Goal: Navigation & Orientation: Go to known website

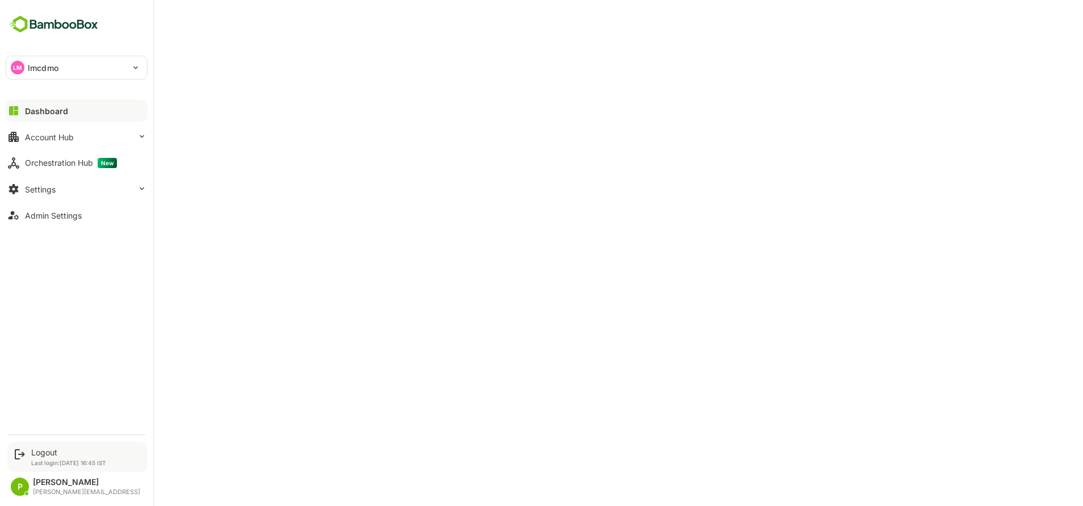
click at [48, 461] on p "Last login: [DATE] 16:45 IST" at bounding box center [68, 462] width 75 height 7
click at [41, 453] on div "Logout" at bounding box center [68, 452] width 75 height 10
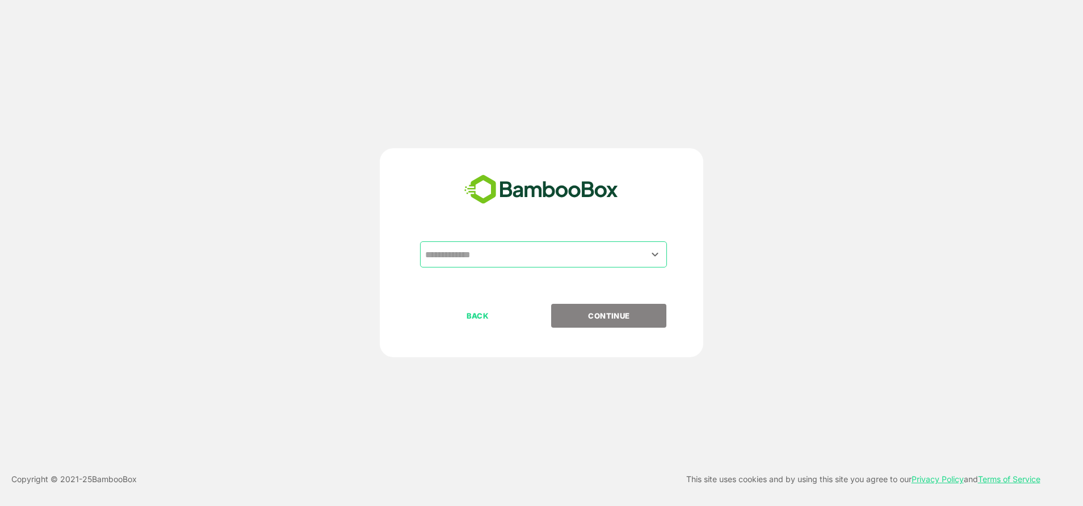
click at [499, 240] on div "​ BACK CONTINUE" at bounding box center [542, 252] width 324 height 209
click at [499, 268] on div "​" at bounding box center [541, 272] width 283 height 62
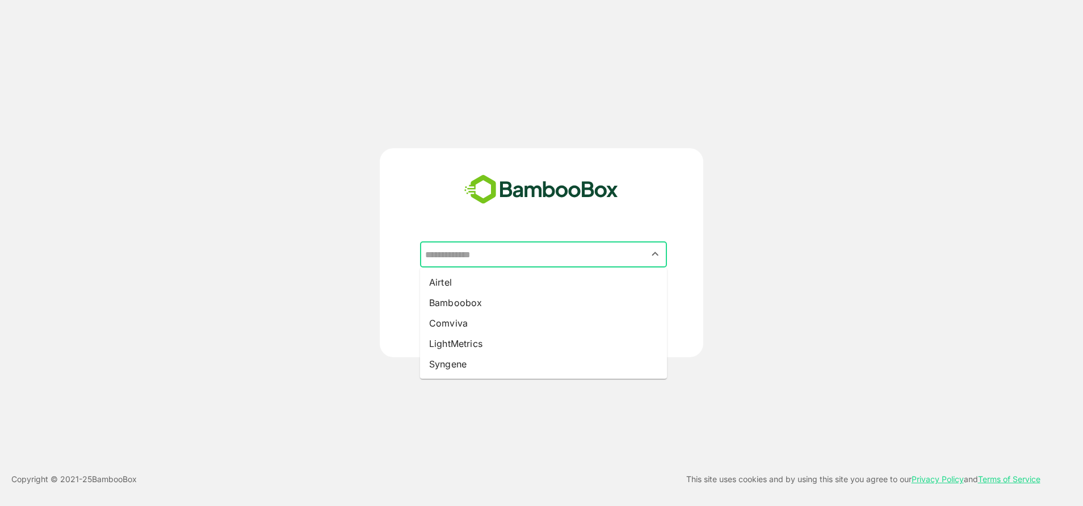
click at [494, 262] on input "text" at bounding box center [543, 254] width 242 height 22
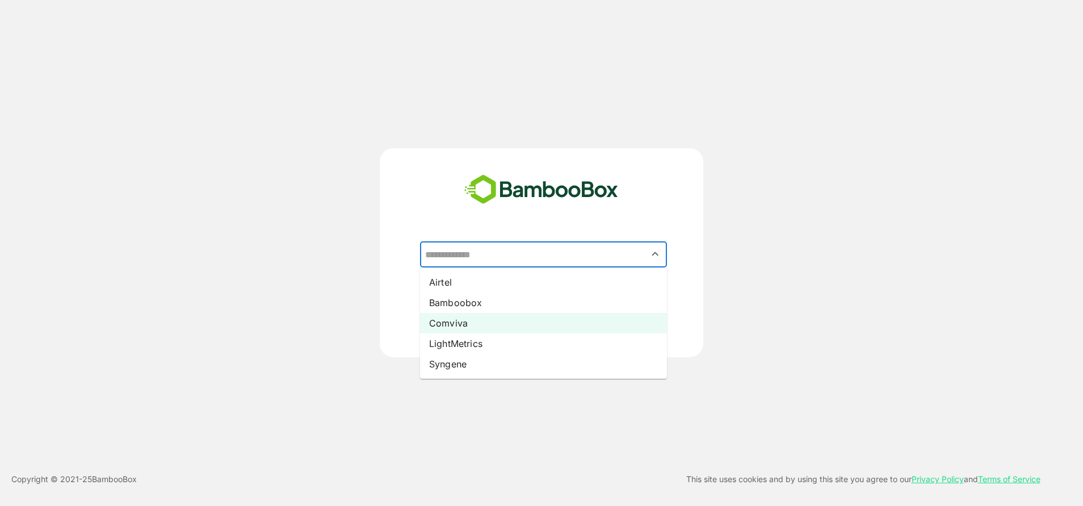
click at [460, 316] on li "Comviva" at bounding box center [543, 323] width 247 height 20
type input "*******"
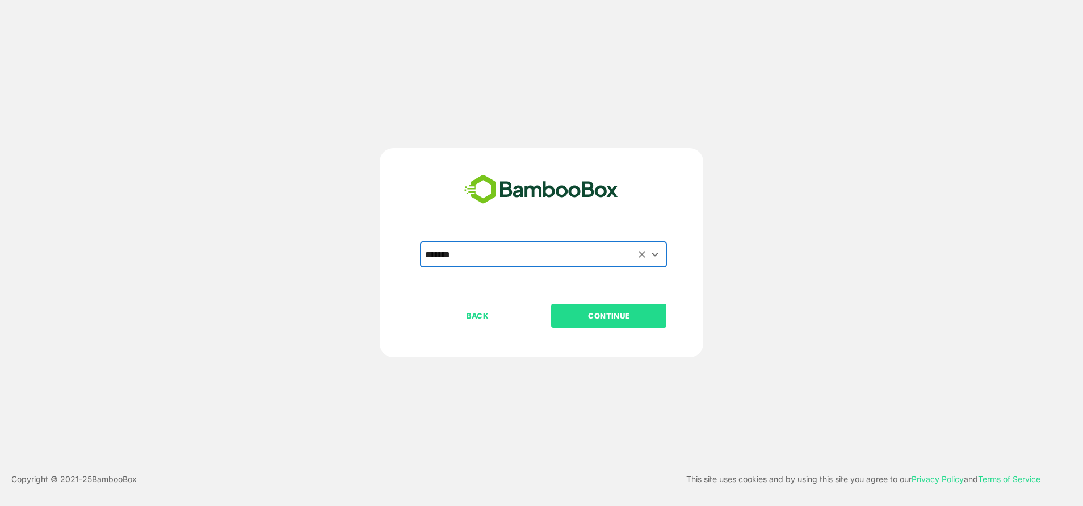
click at [566, 310] on p "CONTINUE" at bounding box center [609, 315] width 114 height 12
